Goal: Check status: Check status

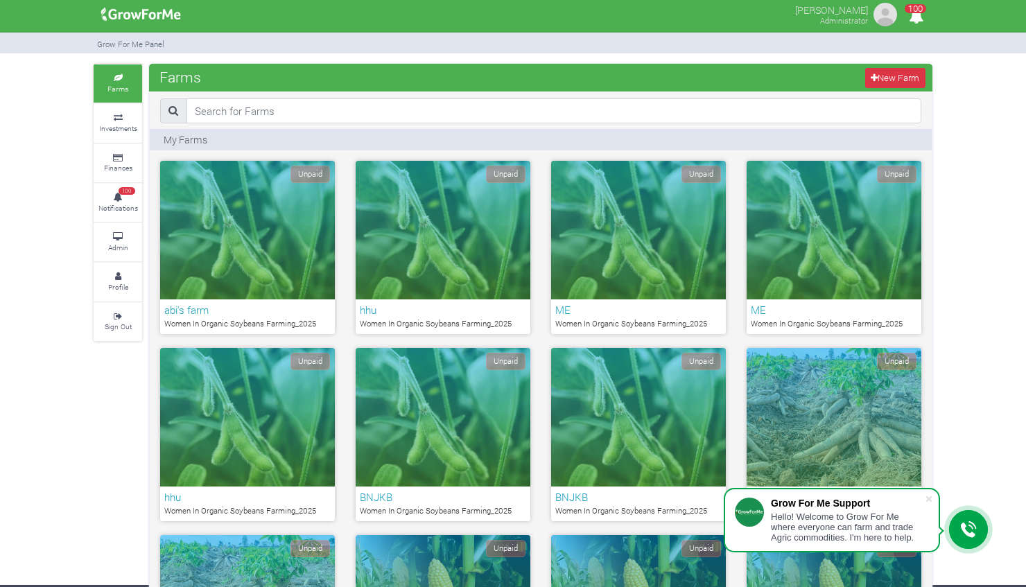
scroll to position [3, 0]
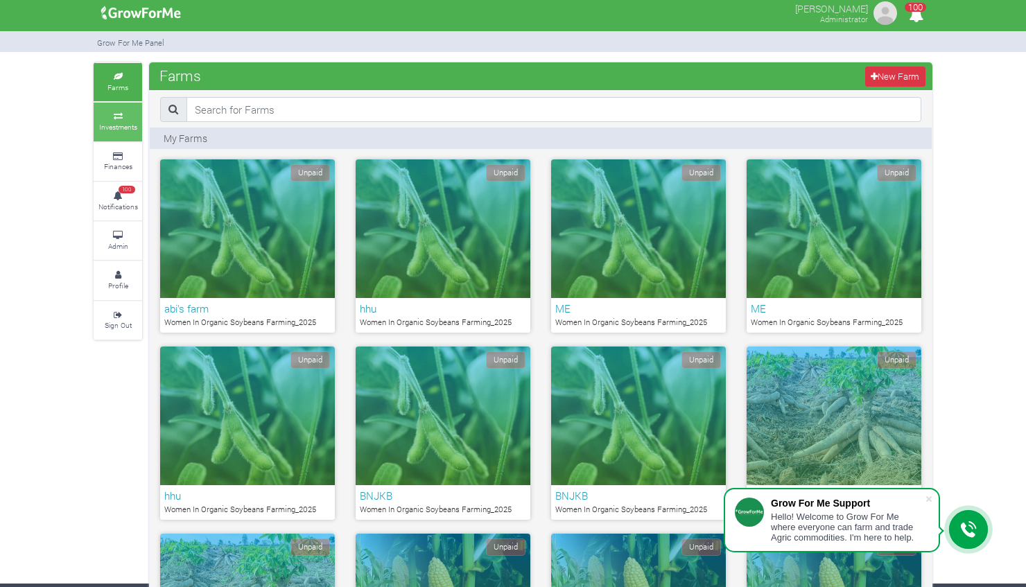
click at [110, 125] on small "Investments" at bounding box center [118, 127] width 38 height 10
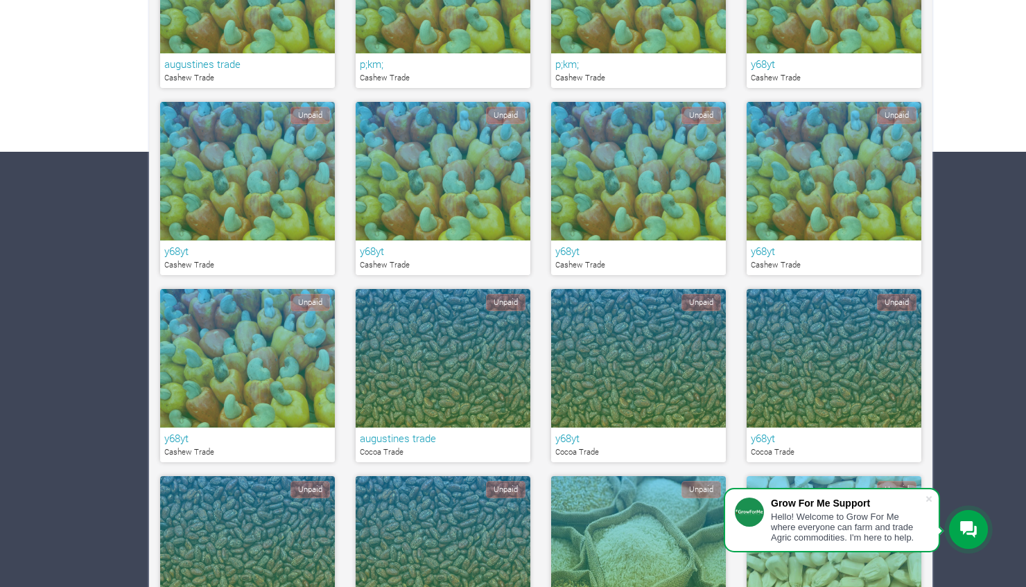
click at [849, 259] on p "Cashew Trade" at bounding box center [833, 265] width 166 height 12
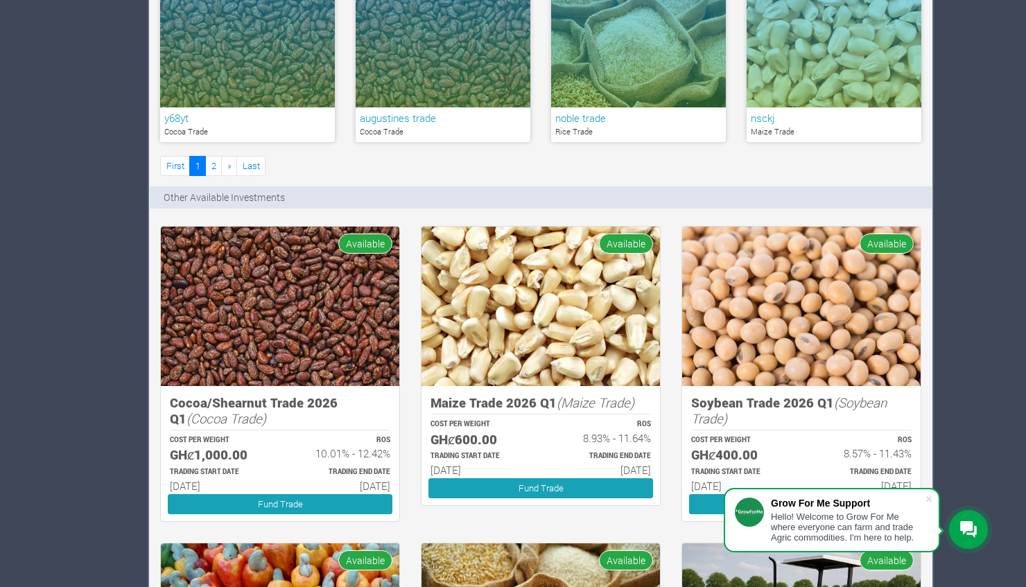
scroll to position [944, 0]
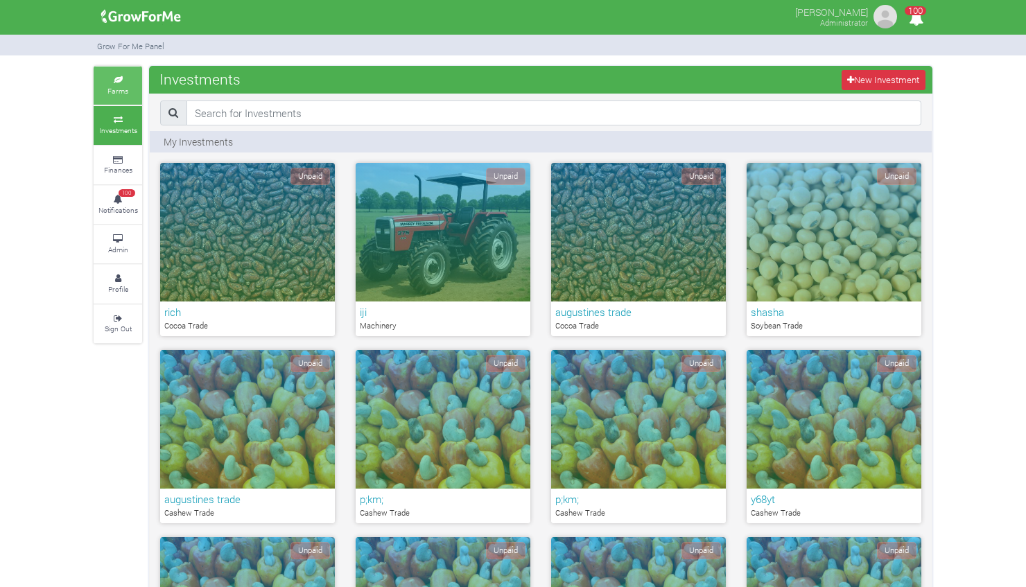
click at [115, 78] on icon at bounding box center [118, 80] width 42 height 7
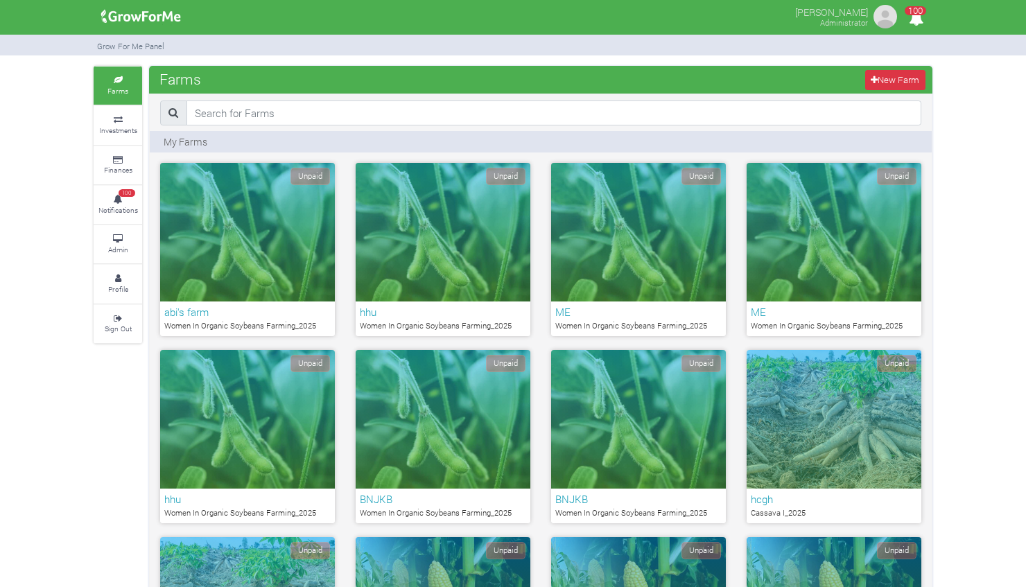
click at [136, 103] on link "Farms" at bounding box center [118, 86] width 49 height 38
click at [118, 118] on icon at bounding box center [118, 119] width 42 height 7
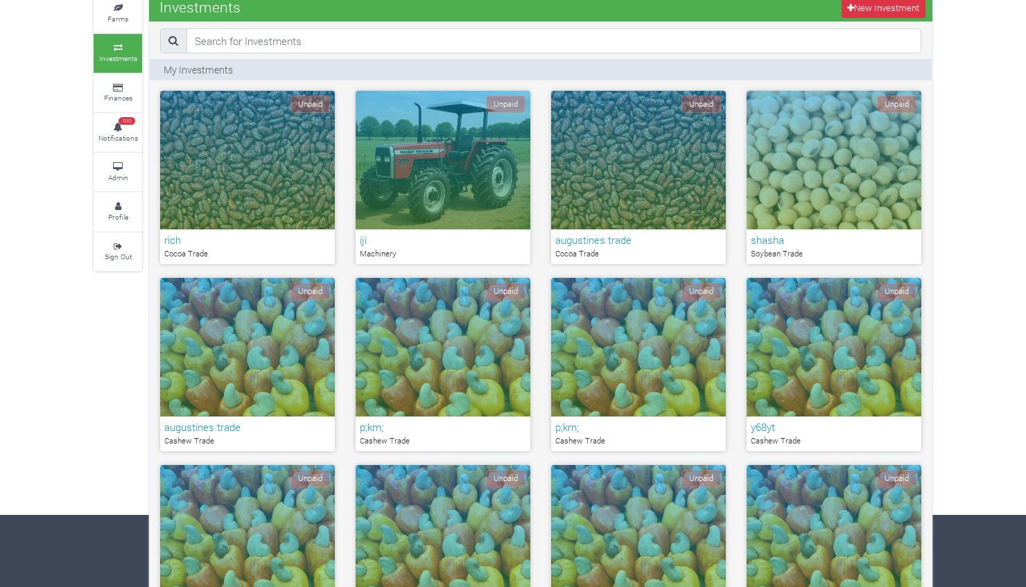
scroll to position [73, 0]
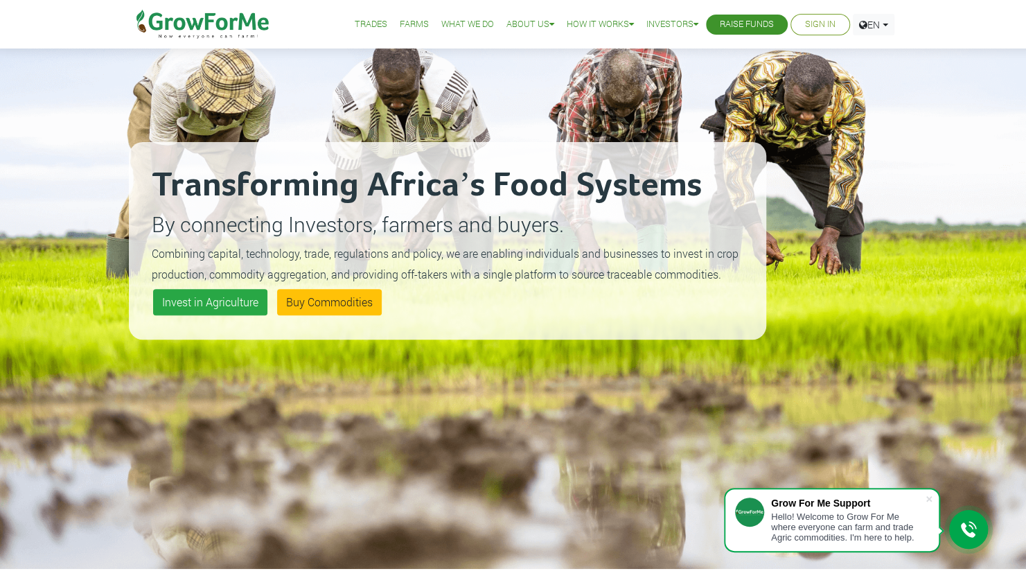
scroll to position [109, 0]
